Goal: Find specific page/section

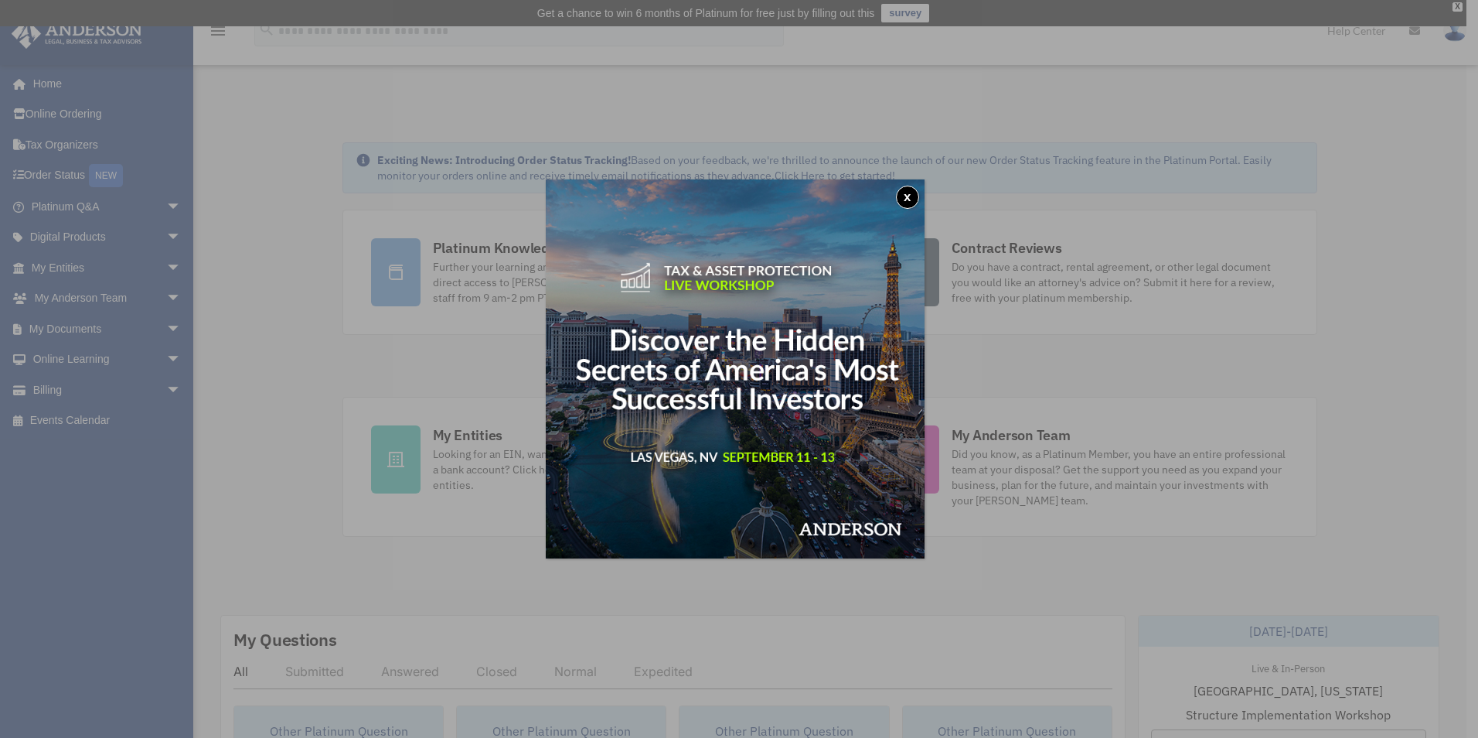
click at [908, 196] on button "x" at bounding box center [907, 197] width 23 height 23
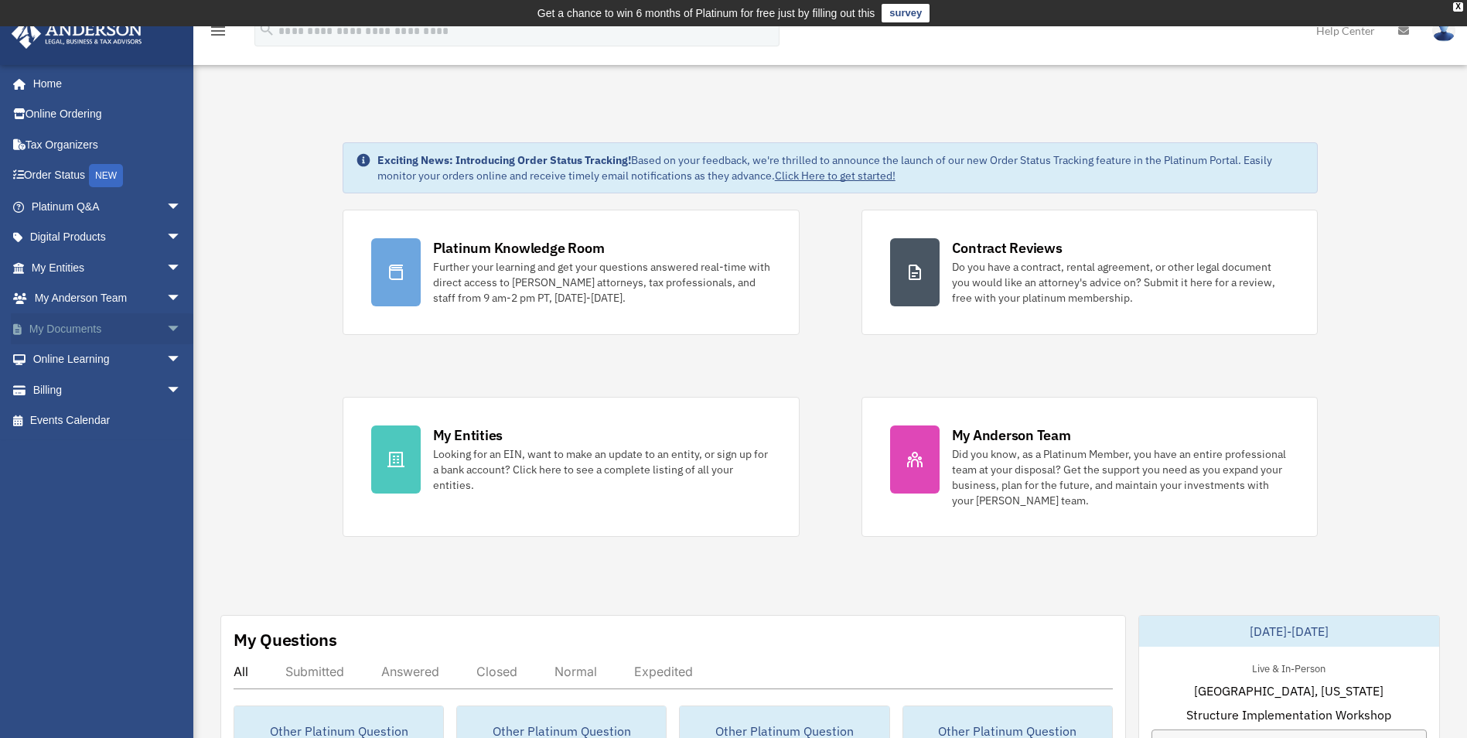
click at [166, 321] on span "arrow_drop_down" at bounding box center [181, 329] width 31 height 32
click at [94, 390] on link "Meeting Minutes" at bounding box center [113, 389] width 183 height 31
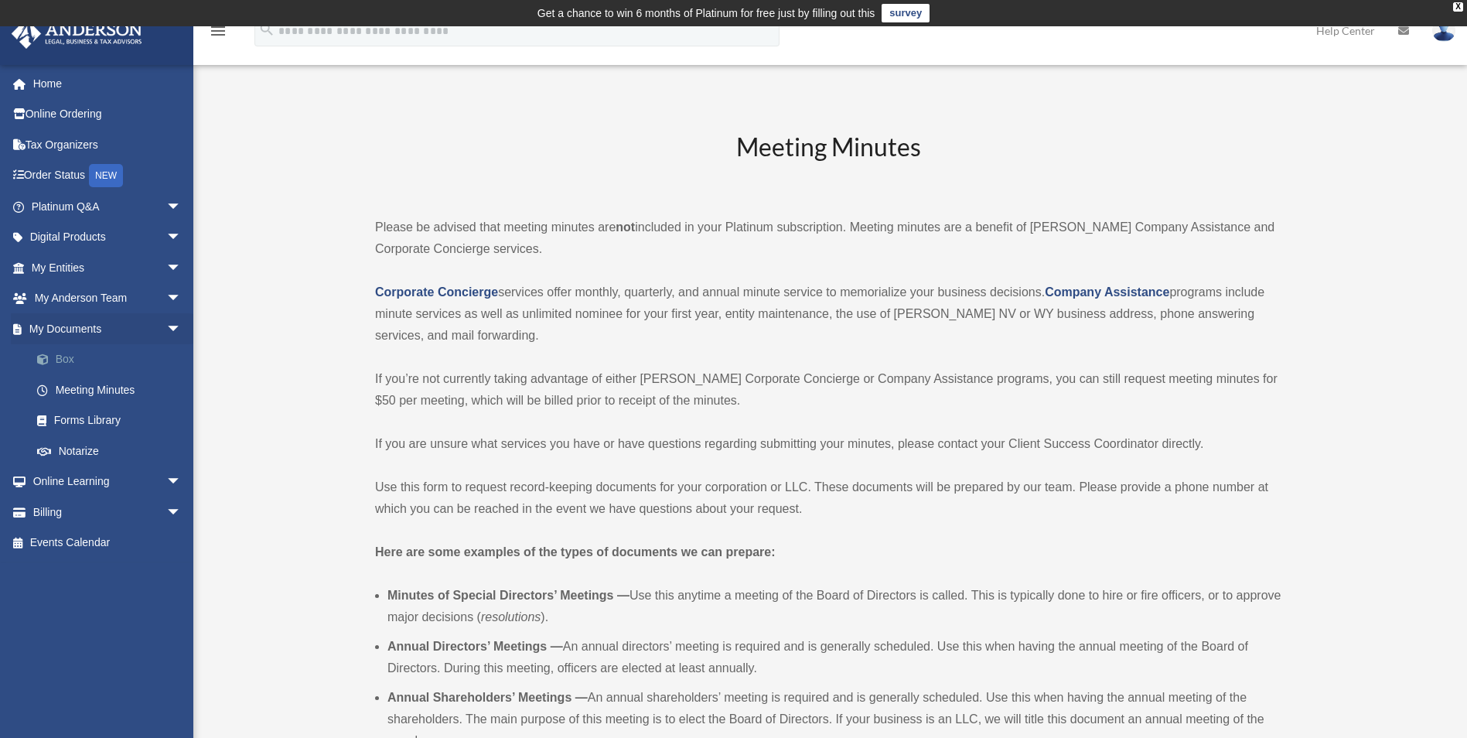
click at [60, 357] on link "Box" at bounding box center [113, 359] width 183 height 31
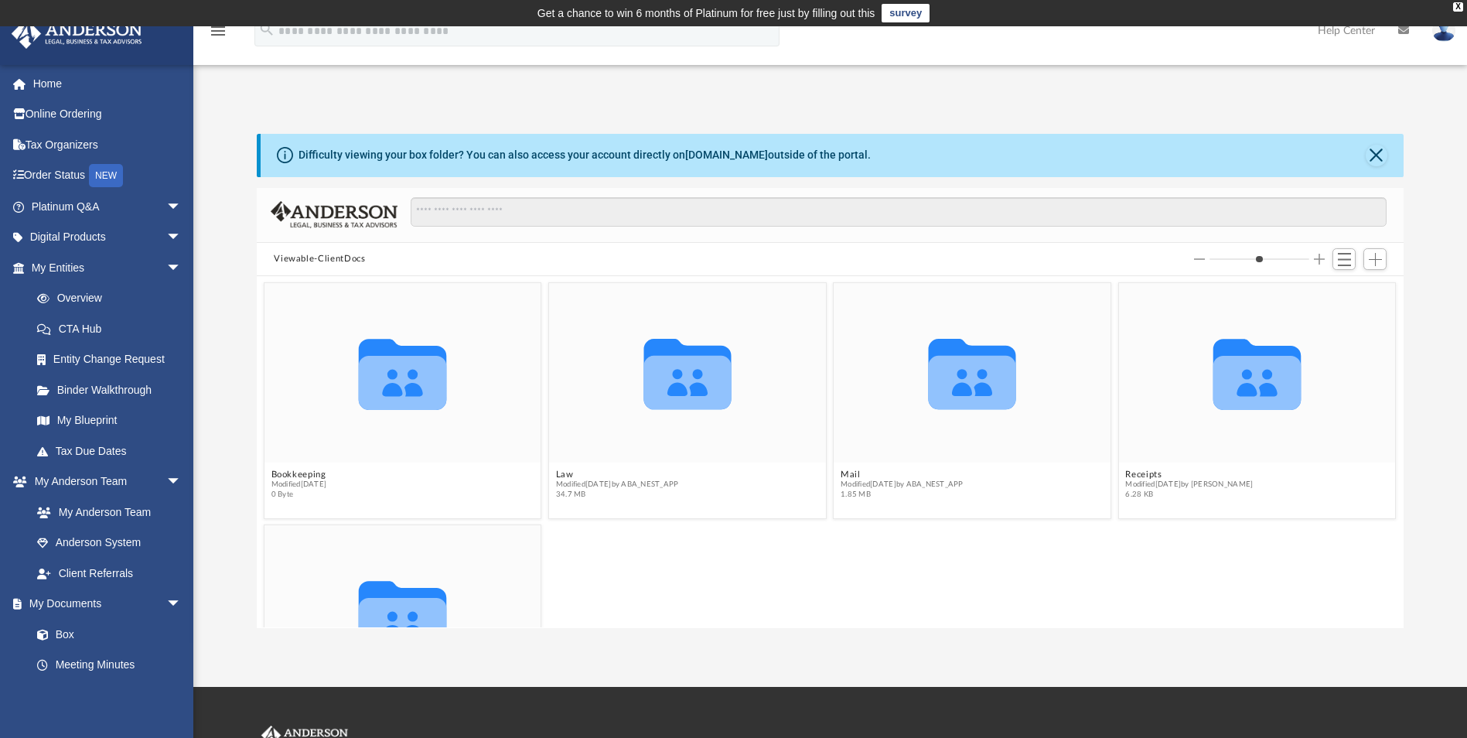
scroll to position [340, 1135]
